Goal: Find specific page/section: Find specific page/section

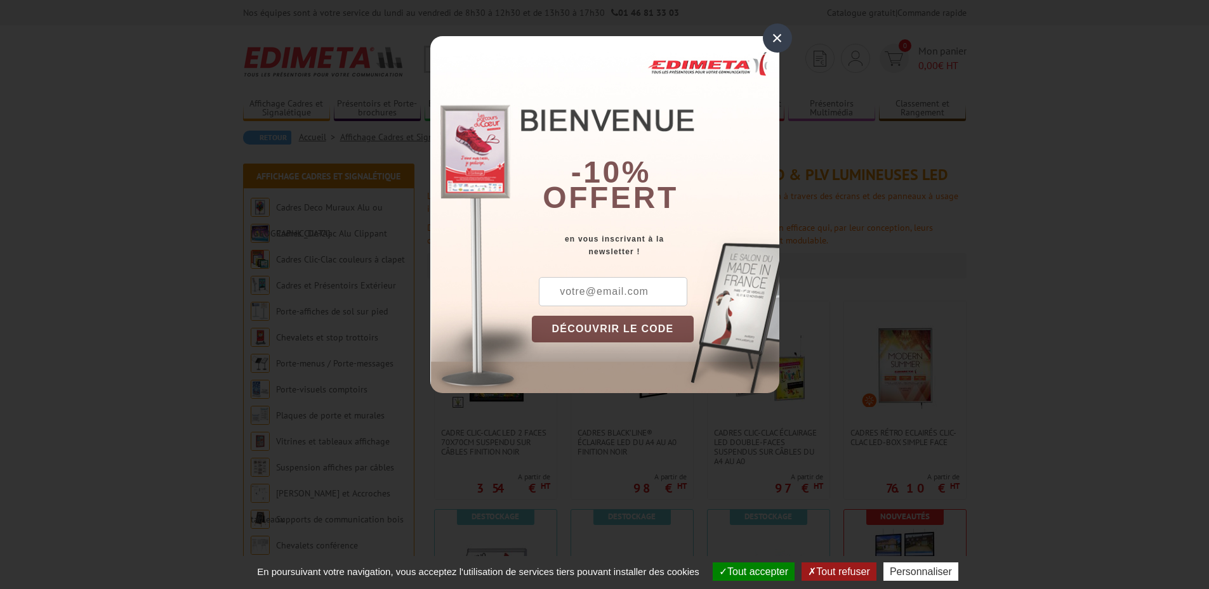
click at [776, 46] on div "×" at bounding box center [777, 37] width 29 height 29
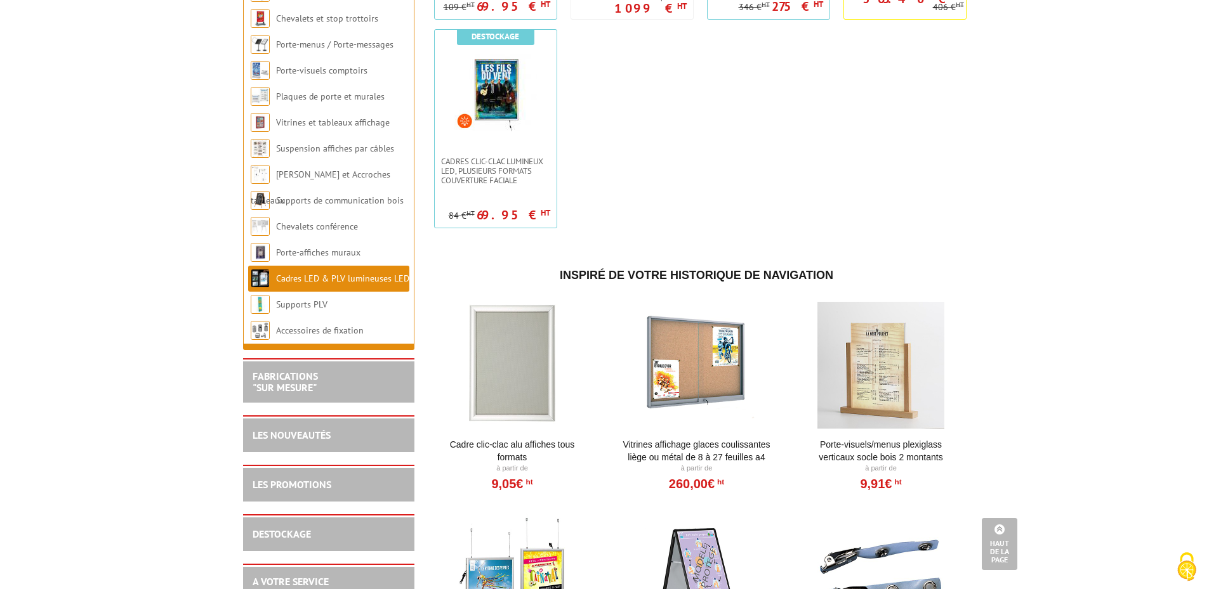
scroll to position [1043, 0]
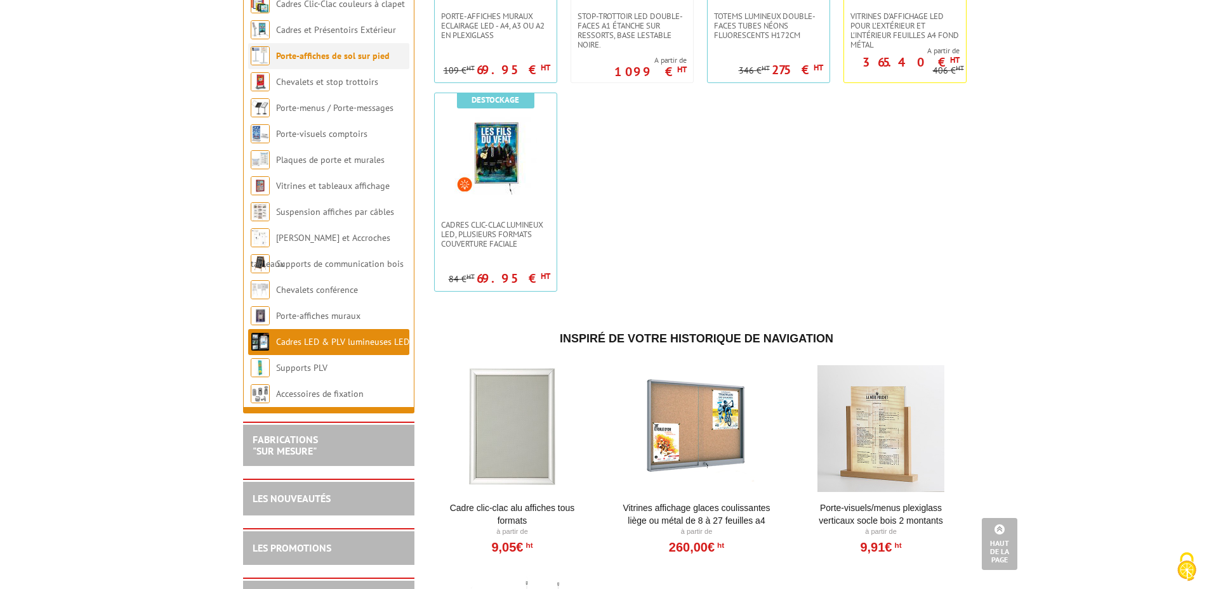
click at [309, 62] on link "Porte-affiches de sol sur pied" at bounding box center [333, 55] width 114 height 11
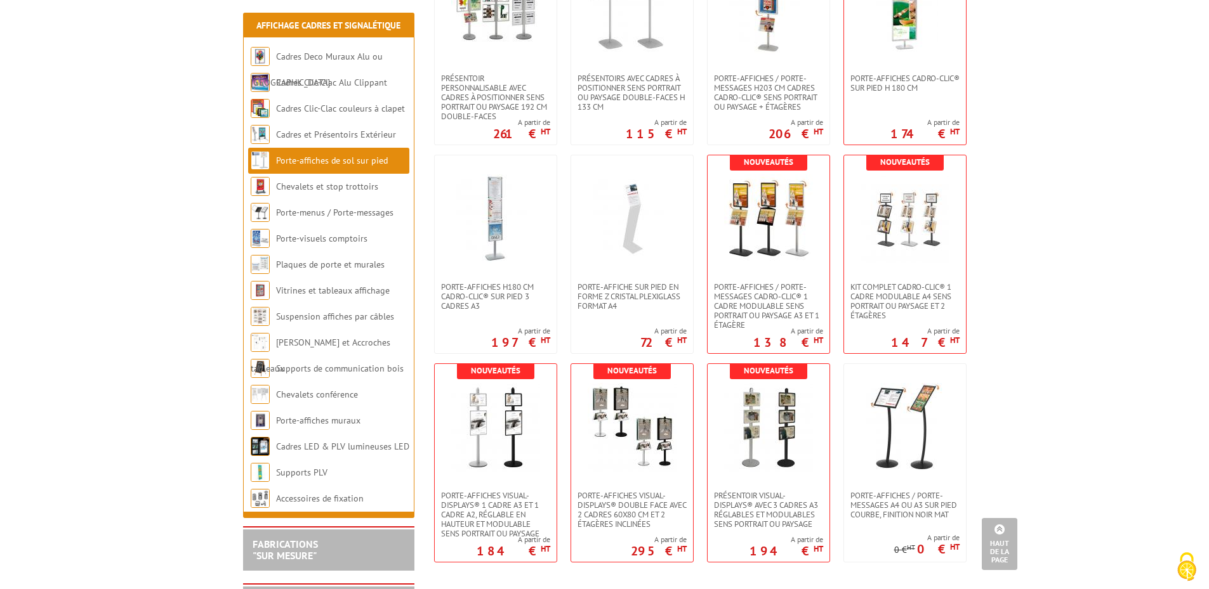
scroll to position [2030, 0]
